Goal: Information Seeking & Learning: Learn about a topic

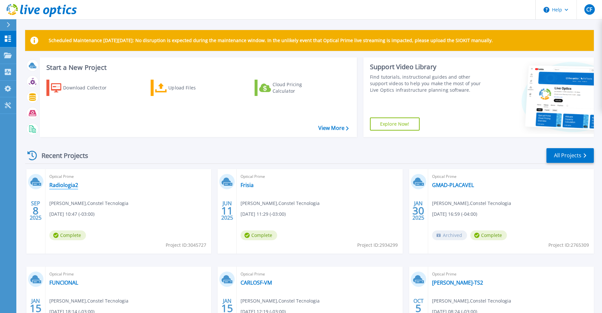
click at [69, 186] on link "Radiologia2" at bounding box center [63, 185] width 29 height 7
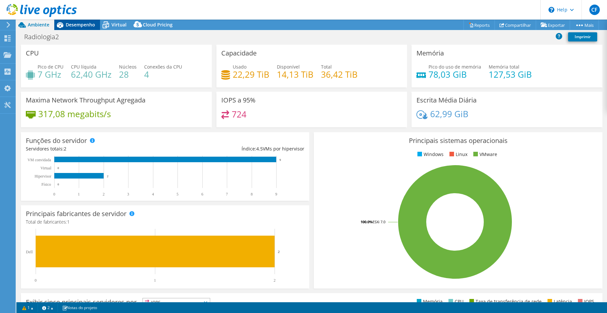
click at [83, 24] on span "Desempenho" at bounding box center [80, 25] width 29 height 6
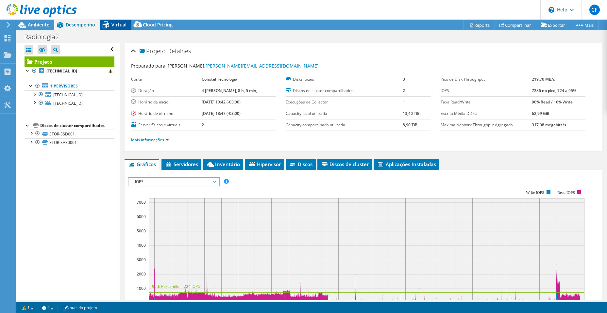
click at [121, 24] on span "Virtual" at bounding box center [118, 25] width 15 height 6
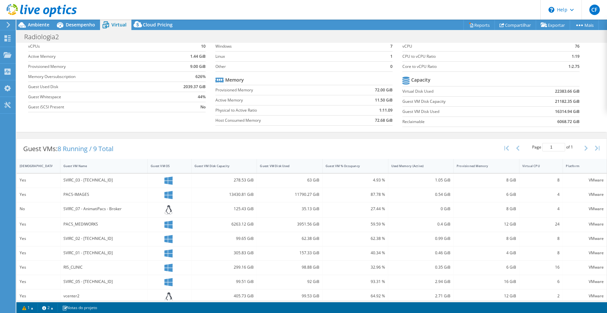
scroll to position [41, 0]
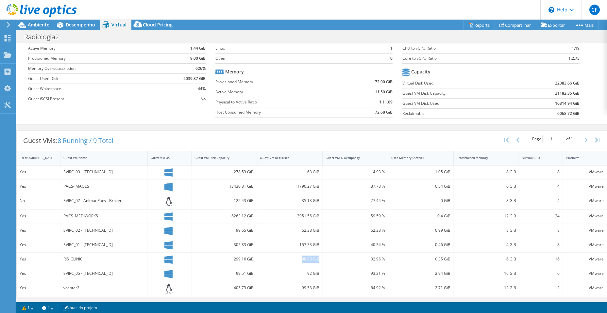
drag, startPoint x: 292, startPoint y: 259, endPoint x: 316, endPoint y: 259, distance: 23.5
click at [316, 259] on div "98.88 GiB" at bounding box center [289, 259] width 59 height 7
drag, startPoint x: 292, startPoint y: 187, endPoint x: 304, endPoint y: 188, distance: 11.4
click at [304, 188] on div "11790.27 GiB" at bounding box center [289, 186] width 59 height 7
drag, startPoint x: 303, startPoint y: 215, endPoint x: 294, endPoint y: 215, distance: 8.2
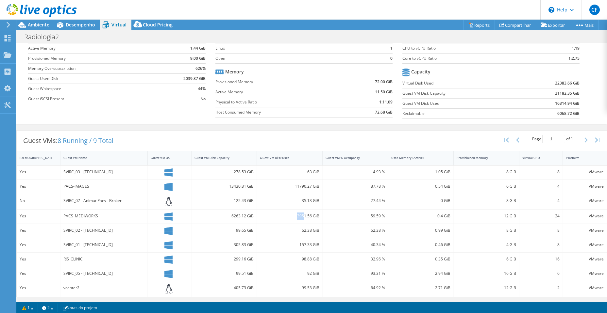
click at [294, 215] on div "3951.56 GiB" at bounding box center [289, 216] width 59 height 7
drag, startPoint x: 303, startPoint y: 216, endPoint x: 296, endPoint y: 215, distance: 7.5
click at [296, 215] on div "3951.56 GiB" at bounding box center [289, 216] width 59 height 7
click at [311, 225] on div "62.38 GiB" at bounding box center [290, 231] width 66 height 14
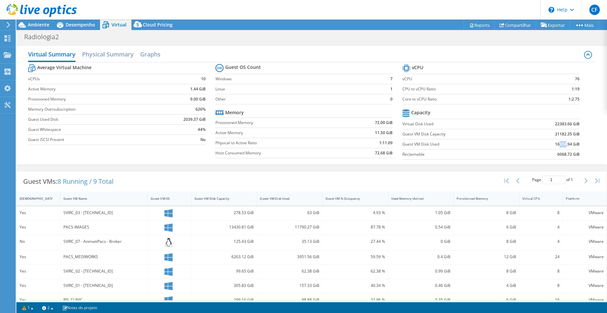
drag, startPoint x: 557, startPoint y: 145, endPoint x: 561, endPoint y: 145, distance: 4.3
click at [561, 145] on b "16314.94 GiB" at bounding box center [567, 144] width 25 height 7
click at [34, 23] on span "Ambiente" at bounding box center [39, 25] width 22 height 6
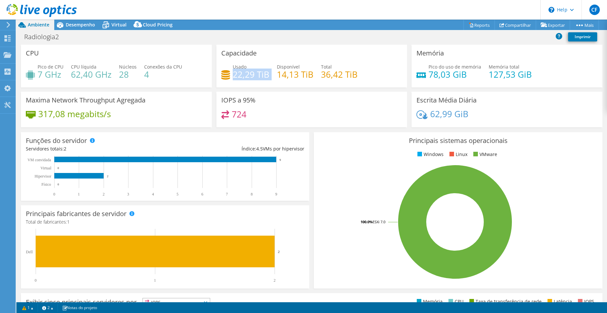
drag, startPoint x: 234, startPoint y: 76, endPoint x: 269, endPoint y: 76, distance: 34.6
click at [269, 76] on div "Usado 22,29 TiB Disponível 14,13 TiB Total 36,42 TiB" at bounding box center [311, 73] width 181 height 21
drag, startPoint x: 277, startPoint y: 74, endPoint x: 325, endPoint y: 74, distance: 48.7
click at [316, 74] on div "Usado 22,29 TiB Disponível 14,13 TiB Total 36,42 TiB" at bounding box center [311, 73] width 181 height 21
drag, startPoint x: 327, startPoint y: 74, endPoint x: 341, endPoint y: 74, distance: 14.7
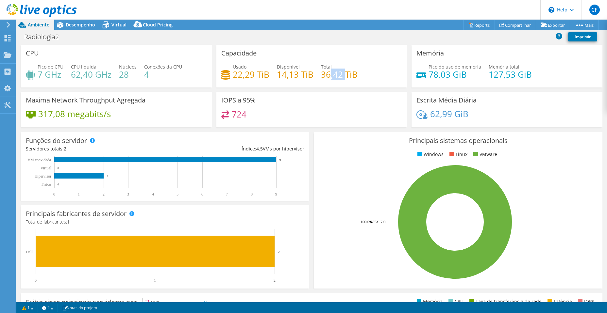
click at [341, 74] on h4 "36,42 TiB" at bounding box center [339, 74] width 37 height 7
click at [86, 27] on span "Desempenho" at bounding box center [80, 25] width 29 height 6
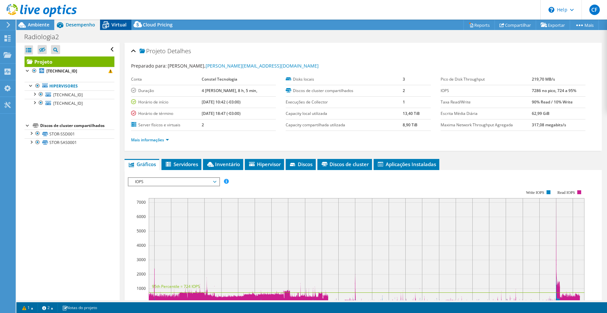
click at [111, 25] on icon at bounding box center [105, 24] width 11 height 11
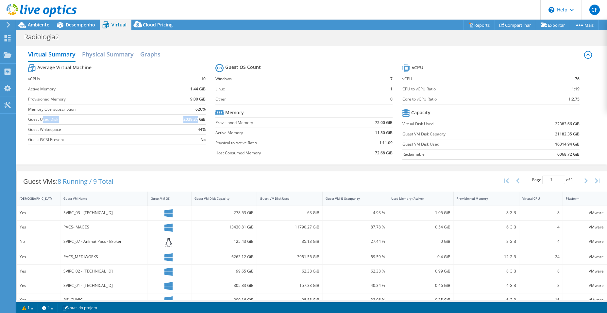
drag, startPoint x: 42, startPoint y: 119, endPoint x: 196, endPoint y: 120, distance: 153.2
click at [196, 120] on tr "Guest Used Disk 2039.37 GiB" at bounding box center [116, 119] width 177 height 10
drag, startPoint x: 418, startPoint y: 145, endPoint x: 448, endPoint y: 145, distance: 30.7
click at [448, 145] on label "Guest VM Disk Used" at bounding box center [460, 144] width 116 height 7
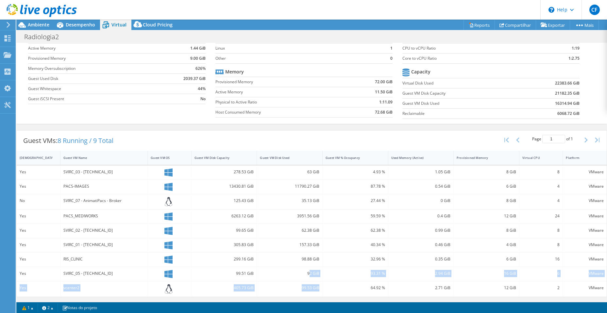
drag, startPoint x: 317, startPoint y: 289, endPoint x: 307, endPoint y: 281, distance: 12.3
click at [307, 281] on div "Yes SVIRC_03 - 192.168.1.9 278.53 GiB 63 GiB 4.93 % 1.05 GiB 8 GiB 8 VMware Yes…" at bounding box center [312, 231] width 590 height 131
click at [307, 293] on div "99.53 GiB" at bounding box center [290, 289] width 66 height 15
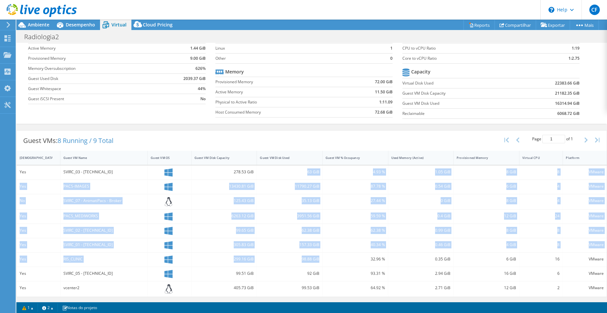
drag, startPoint x: 317, startPoint y: 261, endPoint x: 295, endPoint y: 175, distance: 88.8
click at [295, 175] on div "Yes SVIRC_03 - 192.168.1.9 278.53 GiB 63 GiB 4.93 % 1.05 GiB 8 GiB 8 VMware Yes…" at bounding box center [312, 231] width 590 height 131
click at [328, 193] on div "87.78 %" at bounding box center [355, 187] width 66 height 14
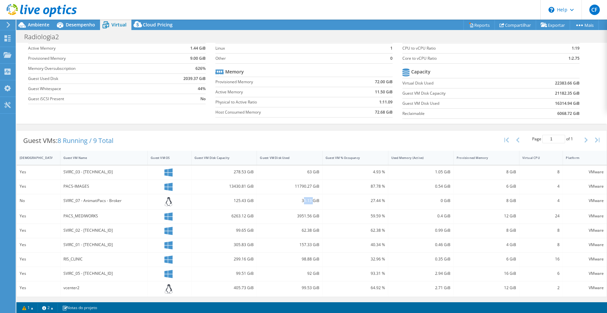
drag, startPoint x: 310, startPoint y: 199, endPoint x: 301, endPoint y: 197, distance: 10.0
click at [301, 197] on div "35.13 GiB" at bounding box center [289, 200] width 59 height 7
click at [310, 173] on div "63 GiB" at bounding box center [289, 172] width 59 height 7
click at [311, 232] on div "62.38 GiB" at bounding box center [289, 230] width 59 height 7
click at [306, 259] on div "98.88 GiB" at bounding box center [289, 259] width 59 height 7
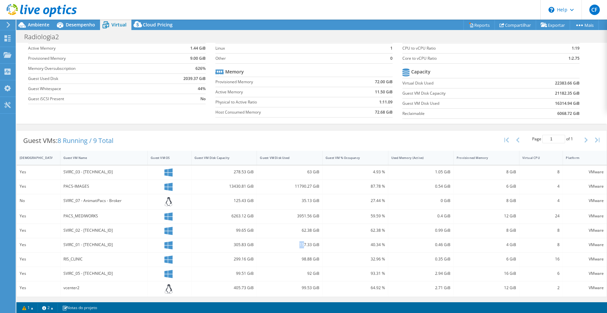
drag, startPoint x: 295, startPoint y: 245, endPoint x: 303, endPoint y: 245, distance: 7.8
click at [303, 245] on div "157.33 GiB" at bounding box center [289, 244] width 59 height 7
drag, startPoint x: 309, startPoint y: 260, endPoint x: 302, endPoint y: 259, distance: 7.1
click at [302, 259] on div "98.88 GiB" at bounding box center [289, 259] width 59 height 7
drag, startPoint x: 294, startPoint y: 217, endPoint x: 309, endPoint y: 218, distance: 15.4
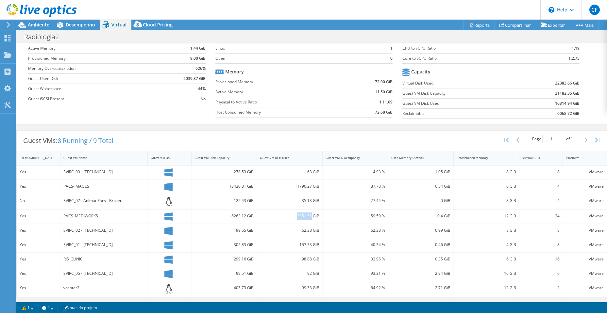
click at [309, 218] on div "3951.56 GiB" at bounding box center [289, 216] width 59 height 7
drag, startPoint x: 290, startPoint y: 186, endPoint x: 313, endPoint y: 188, distance: 23.2
click at [313, 188] on div "11790.27 GiB" at bounding box center [289, 186] width 59 height 7
click at [299, 191] on div "11790.27 GiB" at bounding box center [290, 187] width 66 height 14
click at [298, 186] on div "11790.27 GiB" at bounding box center [289, 186] width 59 height 7
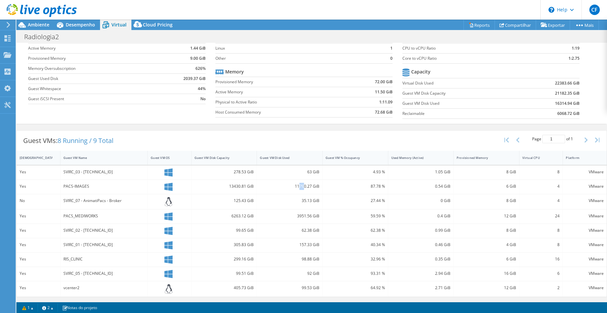
drag, startPoint x: 303, startPoint y: 186, endPoint x: 297, endPoint y: 186, distance: 5.2
click at [297, 186] on div "11790.27 GiB" at bounding box center [289, 186] width 59 height 7
drag, startPoint x: 303, startPoint y: 216, endPoint x: 295, endPoint y: 215, distance: 7.8
click at [295, 215] on div "3951.56 GiB" at bounding box center [289, 216] width 59 height 7
